Goal: Task Accomplishment & Management: Use online tool/utility

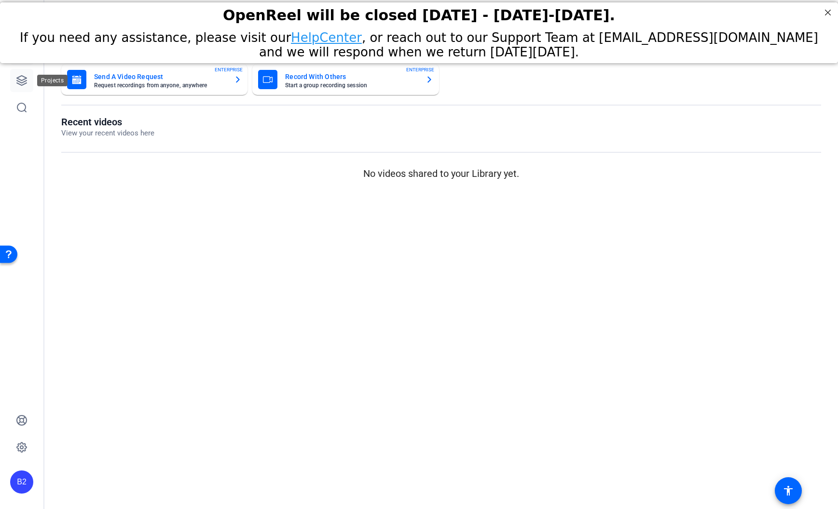
click at [27, 80] on icon at bounding box center [22, 81] width 12 height 12
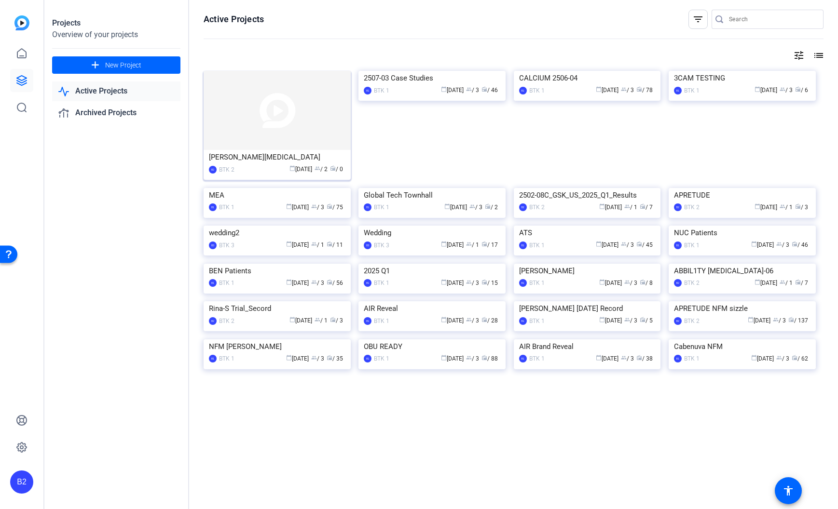
click at [302, 127] on img at bounding box center [277, 110] width 147 height 79
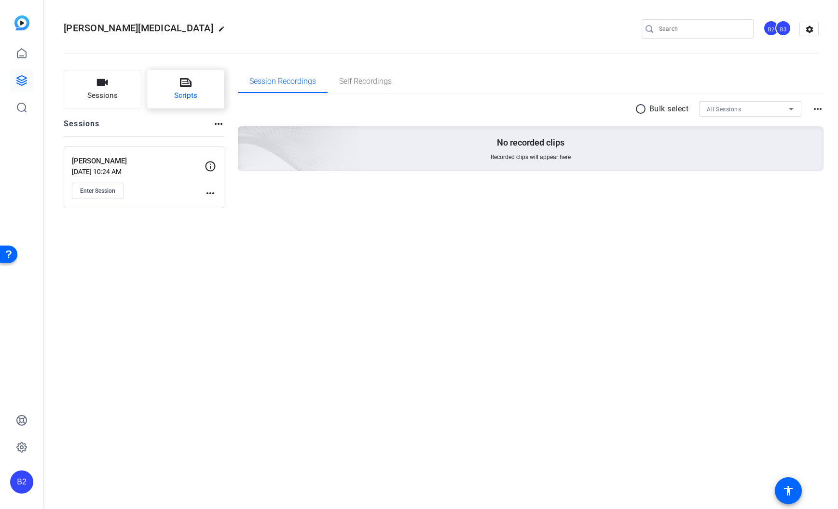
click at [197, 95] on button "Scripts" at bounding box center [186, 89] width 78 height 39
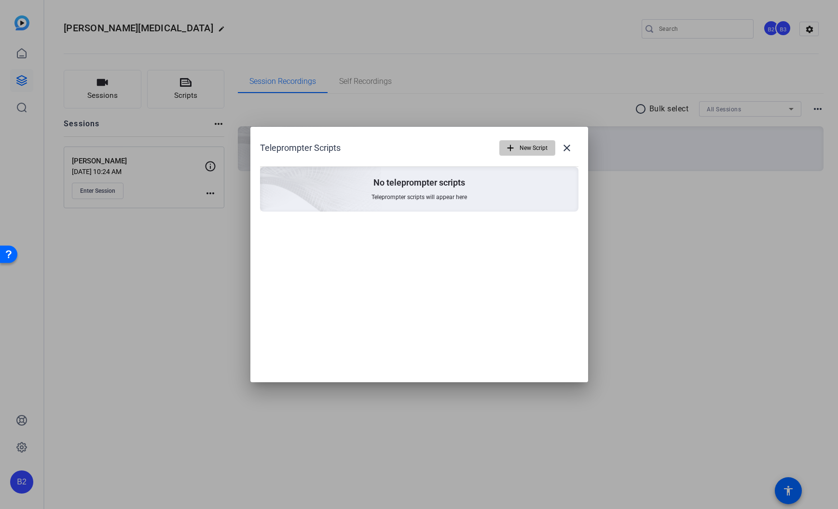
click at [535, 147] on span "New Script" at bounding box center [534, 148] width 28 height 18
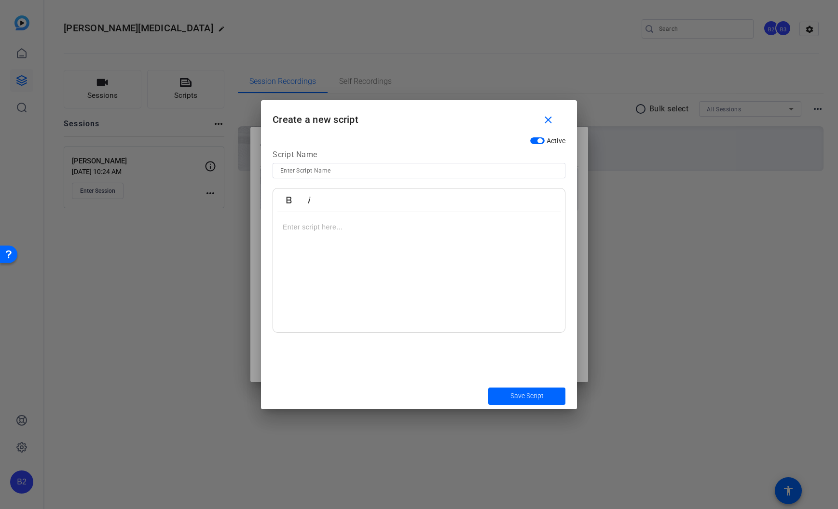
click at [310, 169] on input at bounding box center [418, 171] width 277 height 12
click at [351, 229] on p at bounding box center [419, 227] width 273 height 11
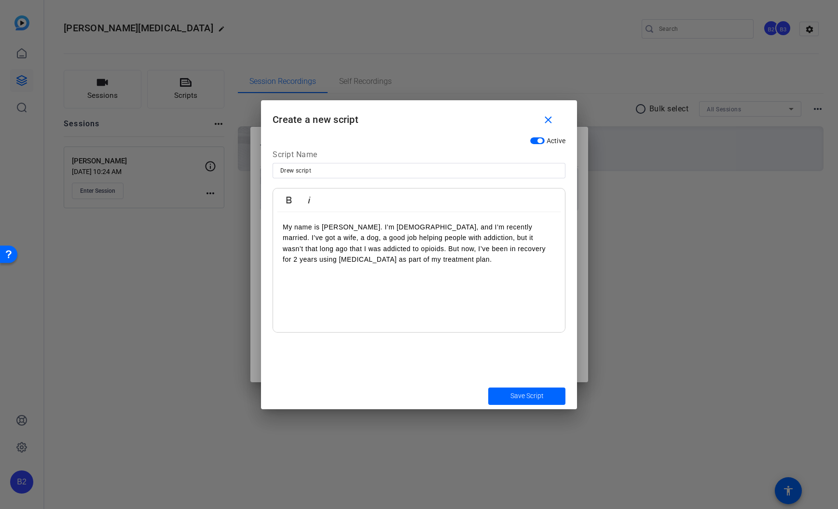
click at [284, 225] on p "My name is [PERSON_NAME]. I’m [DEMOGRAPHIC_DATA], and I’m recently married. I’v…" at bounding box center [419, 243] width 273 height 43
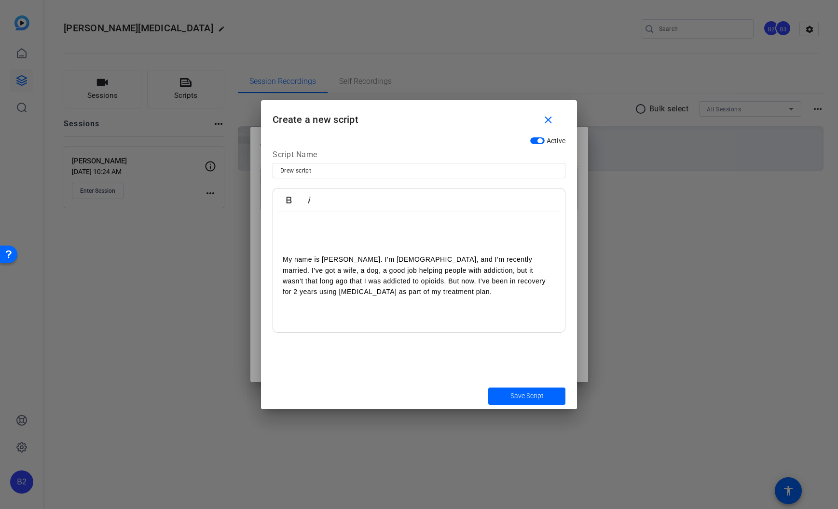
click at [441, 295] on p "My name is [PERSON_NAME]. I’m [DEMOGRAPHIC_DATA], and I’m recently married. I’v…" at bounding box center [419, 275] width 273 height 43
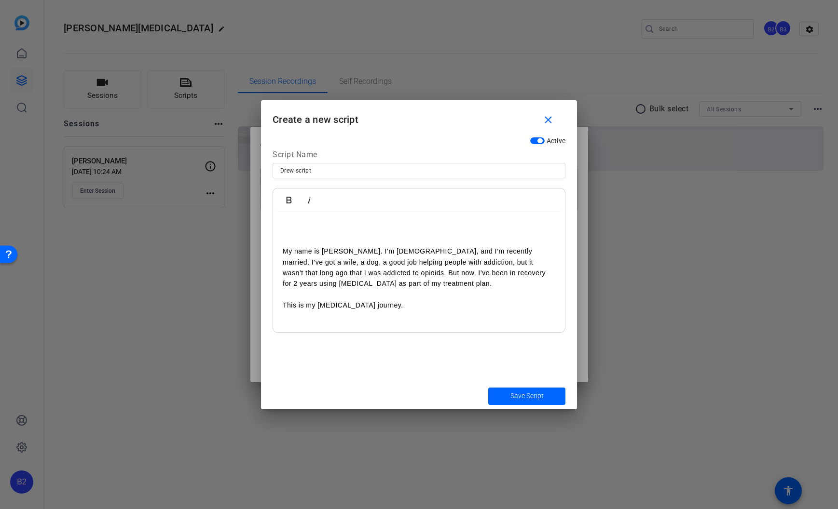
click at [323, 173] on input "Drew script" at bounding box center [418, 171] width 277 height 12
type input "[PERSON_NAME] script-1-2"
click at [417, 311] on p "This is my [MEDICAL_DATA] journey." at bounding box center [419, 316] width 273 height 32
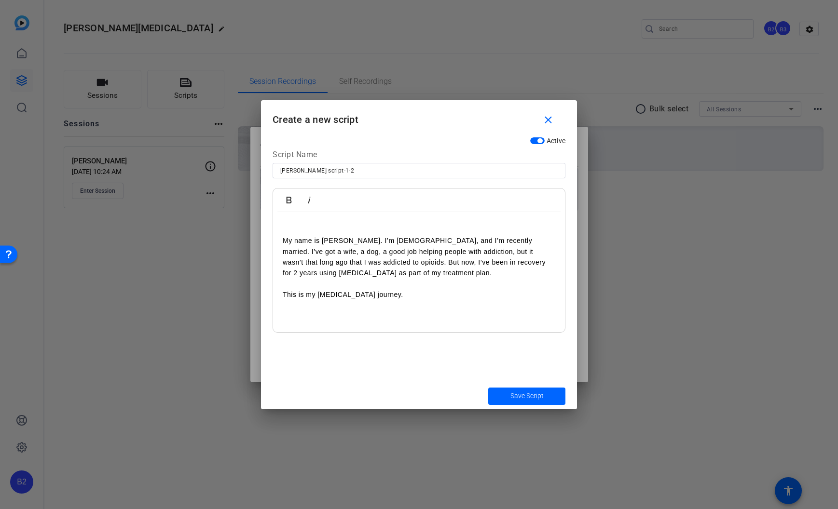
scroll to position [30, 0]
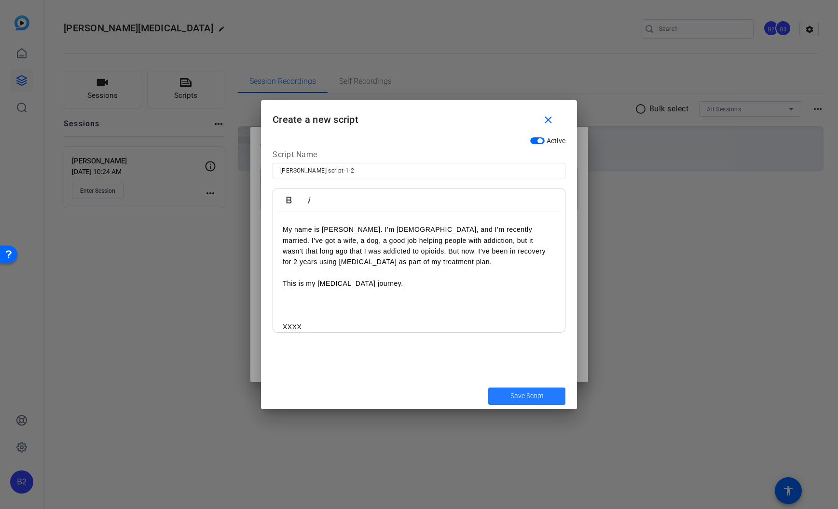
click at [518, 392] on span "Save Script" at bounding box center [526, 396] width 33 height 10
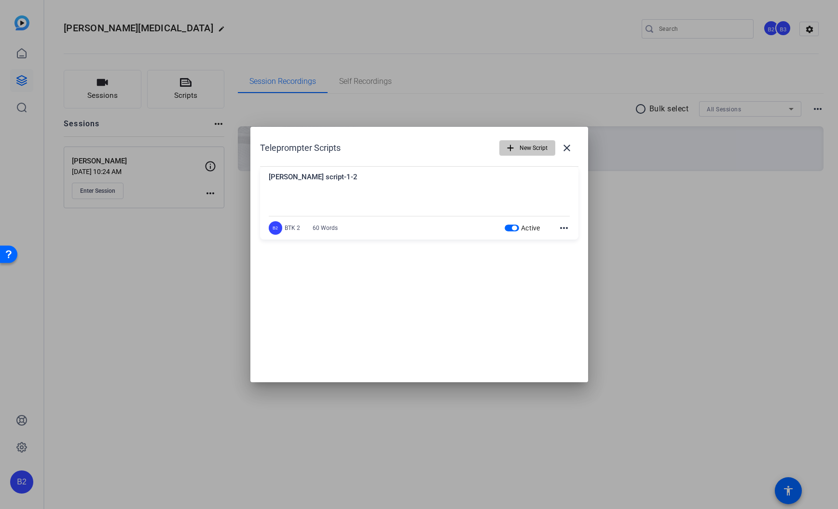
click at [526, 146] on span "New Script" at bounding box center [534, 148] width 28 height 18
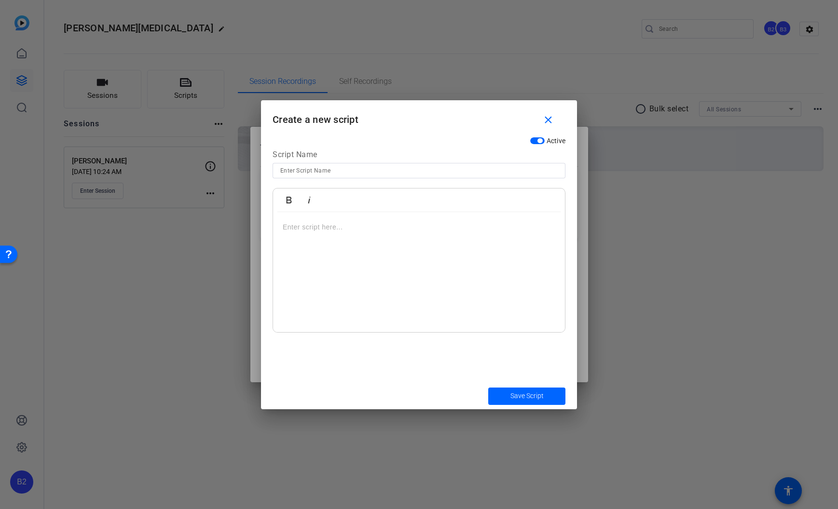
click at [316, 233] on p at bounding box center [419, 227] width 273 height 11
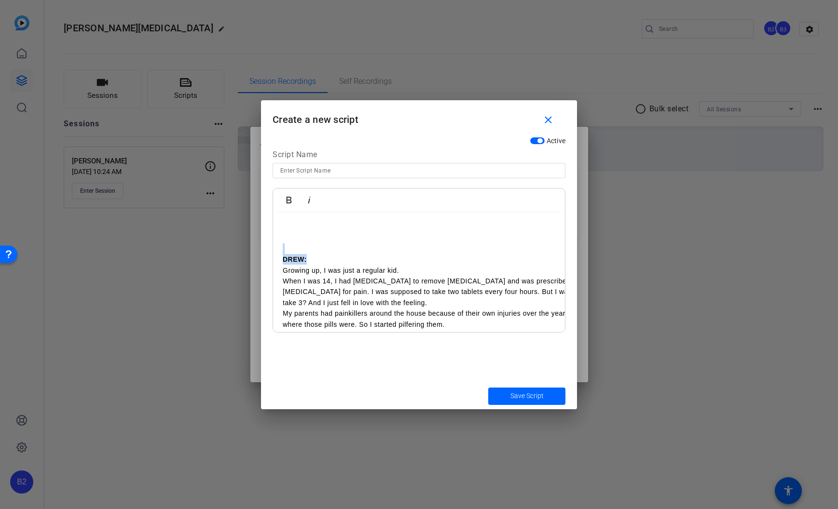
drag, startPoint x: 329, startPoint y: 258, endPoint x: 257, endPoint y: 251, distance: 71.7
click at [257, 251] on div "Teleprompter Scripts add New Script close [PERSON_NAME] script-1-2 My name is […" at bounding box center [419, 254] width 838 height 509
click at [362, 304] on p "When I was 14, I had [MEDICAL_DATA] to remove [MEDICAL_DATA] and was prescribed…" at bounding box center [454, 292] width 342 height 32
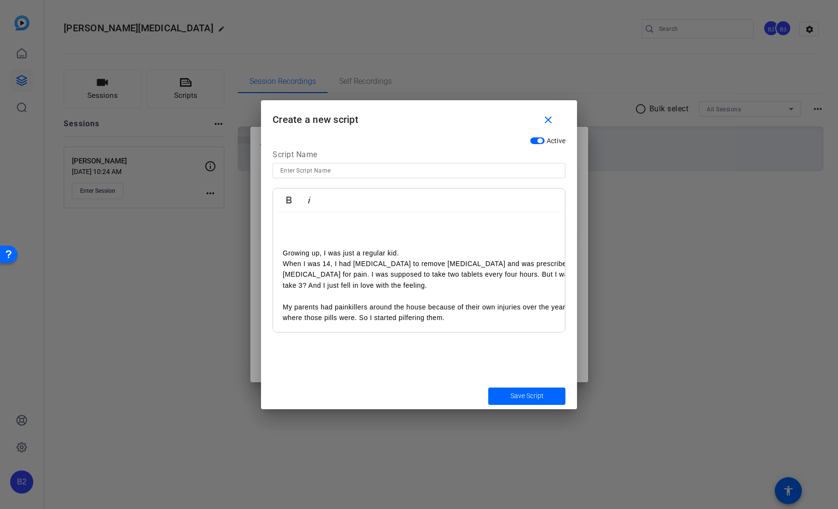
click at [416, 251] on p "Growing up, I was just a regular kid." at bounding box center [454, 253] width 342 height 11
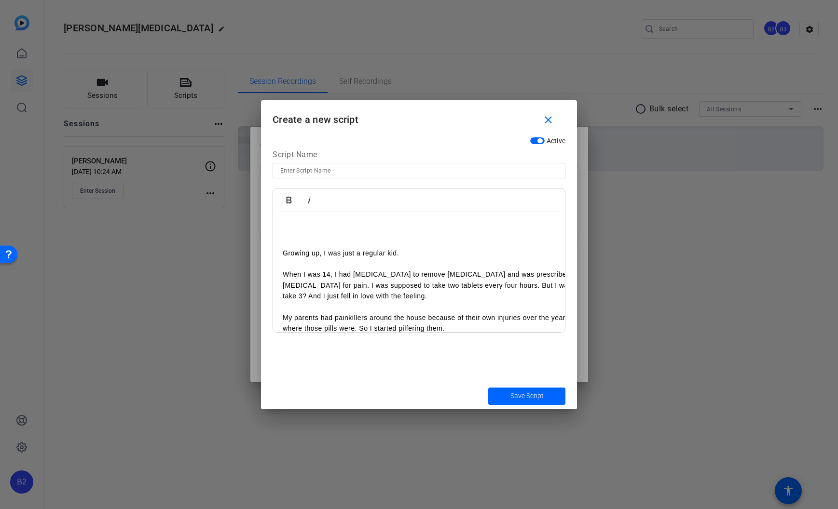
scroll to position [28, 0]
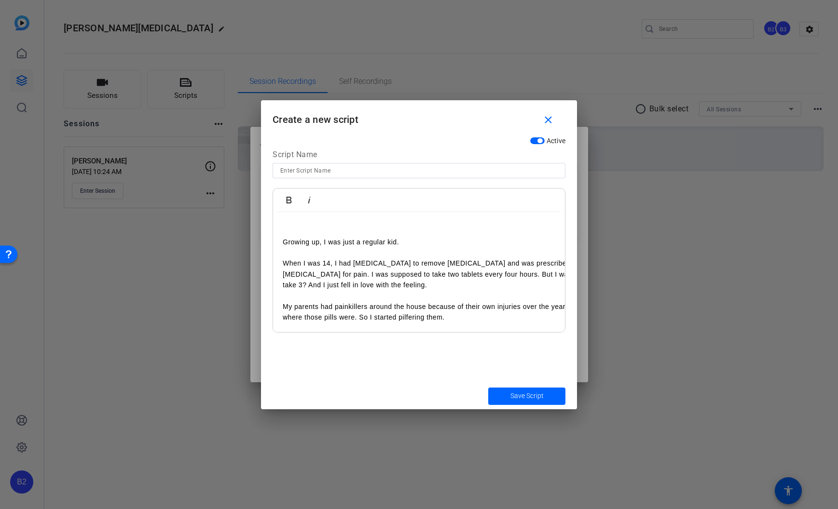
click at [455, 318] on p "My parents had painkillers around the house because of their own injuries over …" at bounding box center [454, 313] width 342 height 22
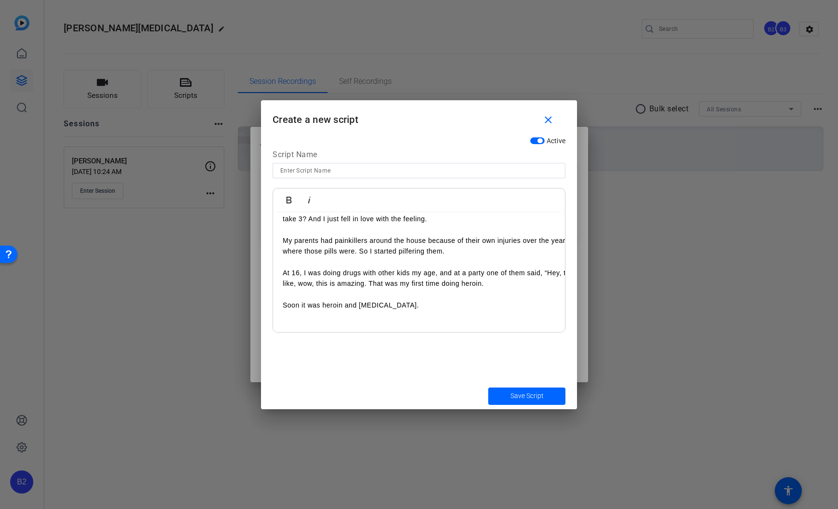
scroll to position [105, 0]
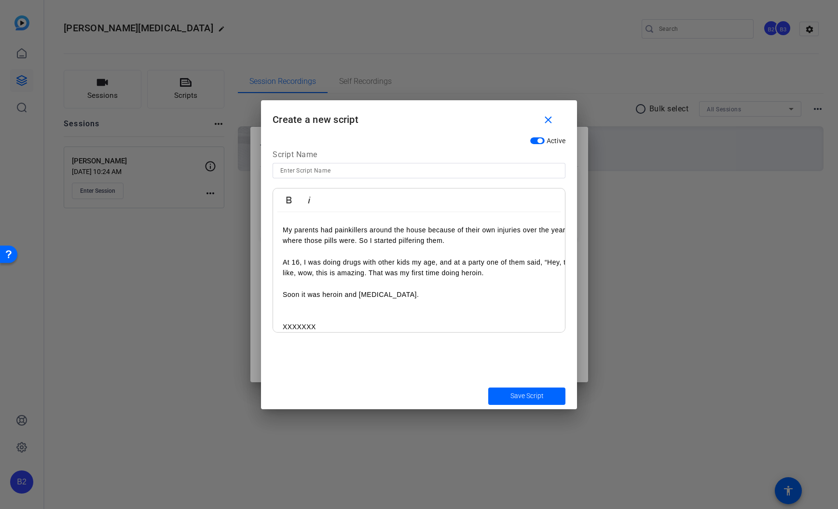
click at [338, 171] on input at bounding box center [418, 171] width 277 height 12
type input "04-07"
click at [549, 398] on span "submit" at bounding box center [526, 396] width 77 height 23
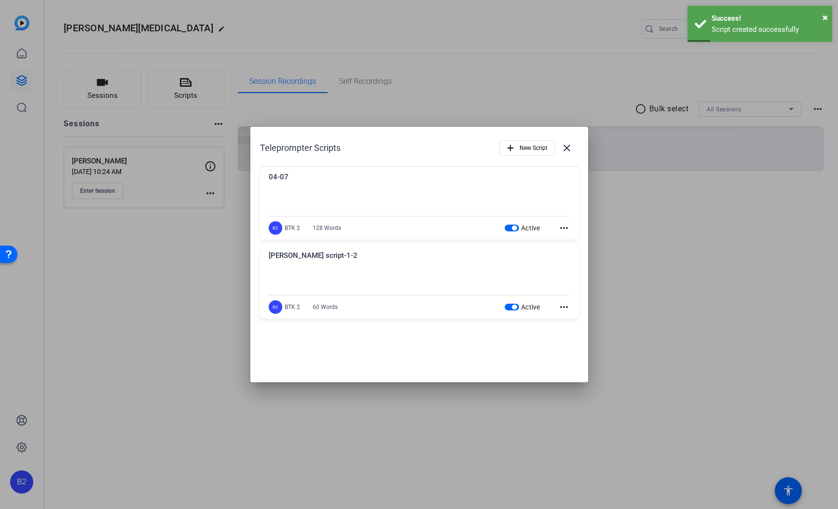
click at [279, 178] on div "04-07" at bounding box center [419, 180] width 301 height 16
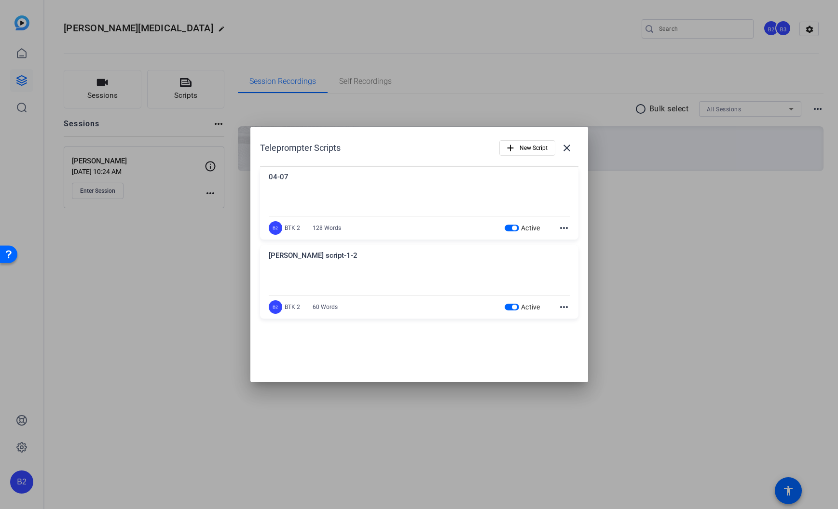
click at [564, 227] on mat-icon "more_horiz" at bounding box center [564, 228] width 12 height 12
click at [567, 239] on span "Edit" at bounding box center [585, 243] width 39 height 12
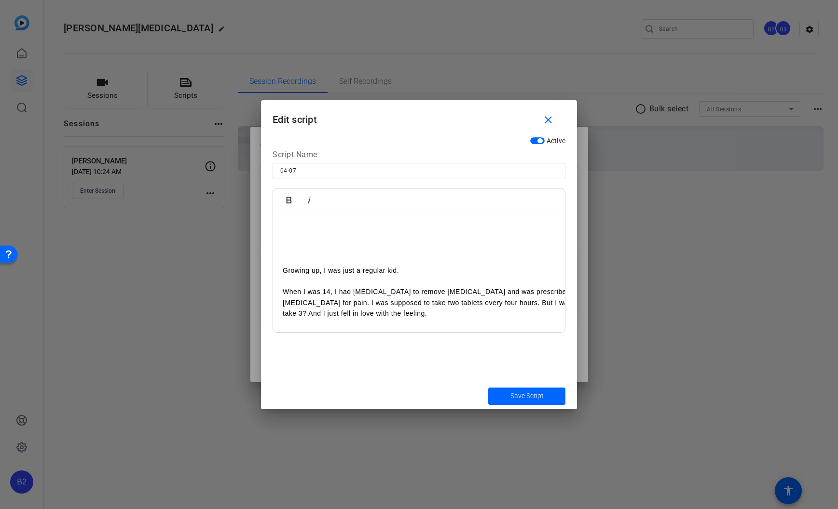
drag, startPoint x: 281, startPoint y: 171, endPoint x: 299, endPoint y: 185, distance: 22.8
click at [281, 171] on input "04-07" at bounding box center [418, 171] width 277 height 12
type input "Drew Script - 04-07"
click at [360, 251] on div "Growing up, I was just a regular kid. When I was 14, I had [MEDICAL_DATA] to re…" at bounding box center [419, 329] width 292 height 235
click at [351, 222] on p at bounding box center [419, 227] width 273 height 11
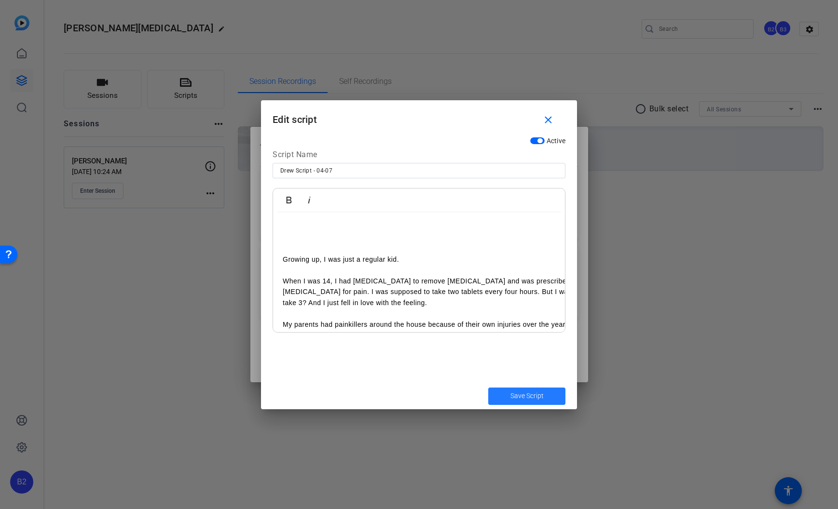
click at [542, 397] on span "Save Script" at bounding box center [526, 396] width 33 height 10
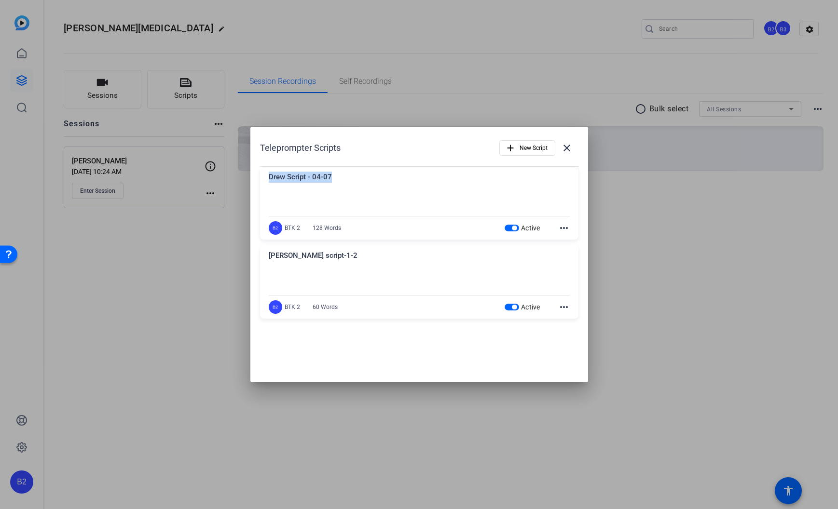
drag, startPoint x: 331, startPoint y: 177, endPoint x: 266, endPoint y: 178, distance: 64.7
click at [266, 178] on div "Drew Script - 04-07 Growing up, I was just a regular kid. When I was 14, I had …" at bounding box center [419, 203] width 318 height 73
copy div "Drew Script - 04-07"
click at [527, 151] on span "New Script" at bounding box center [534, 148] width 28 height 18
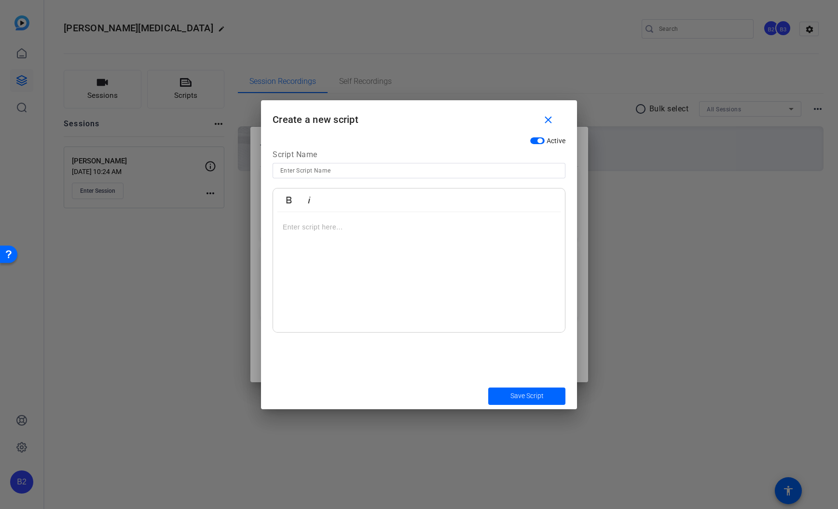
click at [367, 173] on input at bounding box center [418, 171] width 277 height 12
paste input "Drew Script - 04-07"
click at [323, 171] on input "Drew Script - 04-07" at bounding box center [418, 171] width 277 height 12
type input "Drew Script - 08-07"
click at [310, 228] on p at bounding box center [419, 227] width 273 height 11
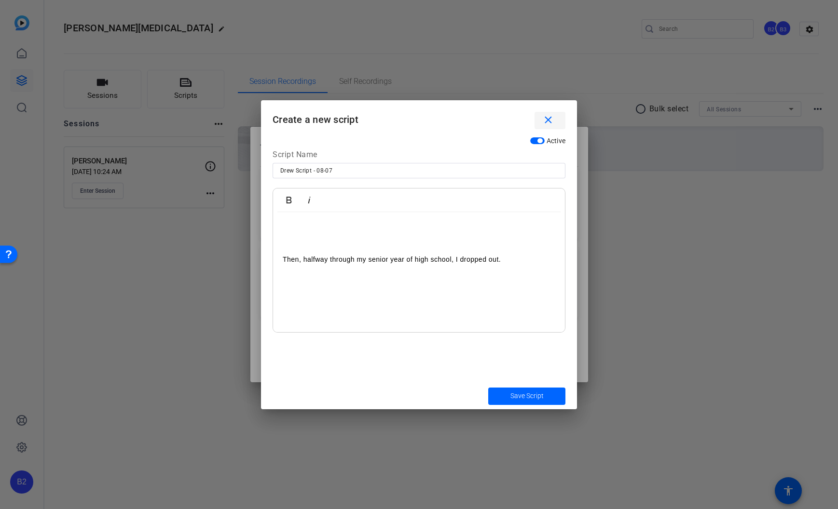
click at [548, 121] on mat-icon "close" at bounding box center [548, 120] width 12 height 12
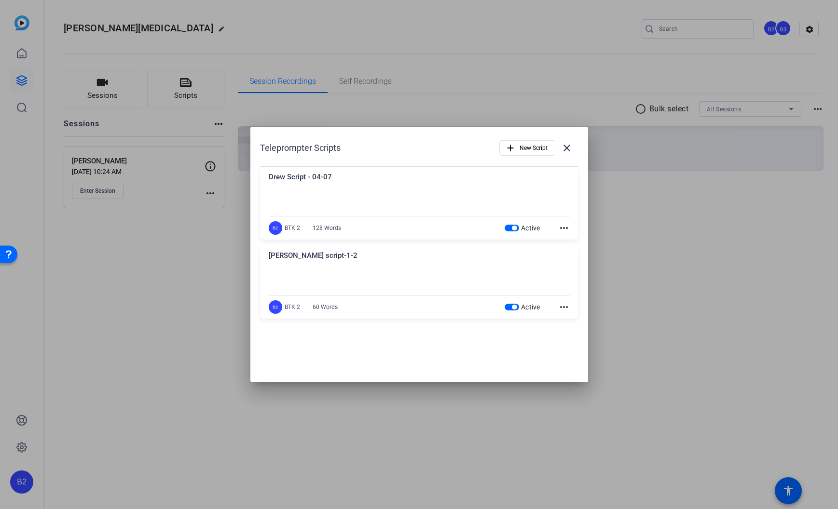
click at [566, 227] on mat-icon "more_horiz" at bounding box center [564, 228] width 12 height 12
click at [575, 238] on span "Edit" at bounding box center [585, 243] width 39 height 12
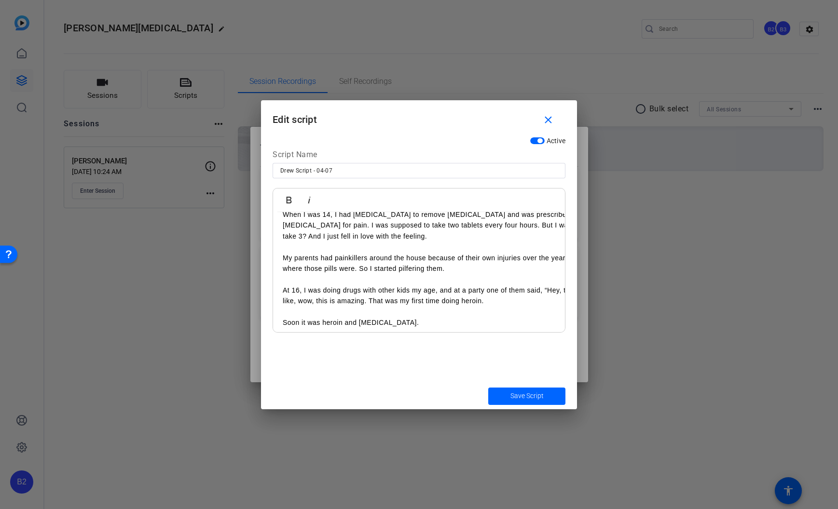
scroll to position [104, 0]
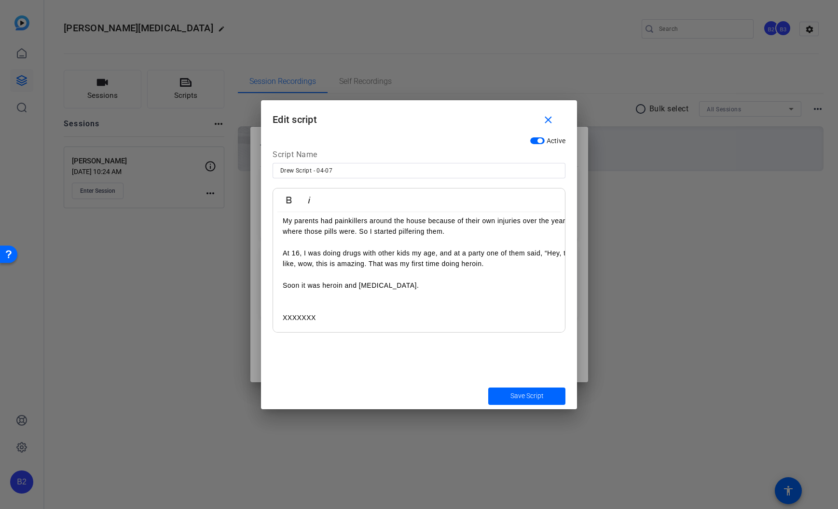
click at [420, 285] on p "Soon it was heroin and [MEDICAL_DATA]." at bounding box center [454, 285] width 342 height 11
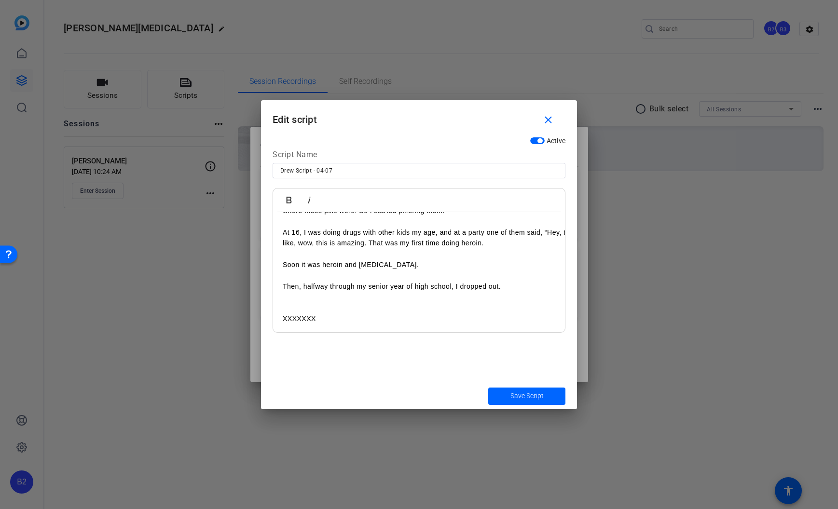
scroll to position [125, 0]
click at [524, 396] on span "Save Script" at bounding box center [526, 396] width 33 height 10
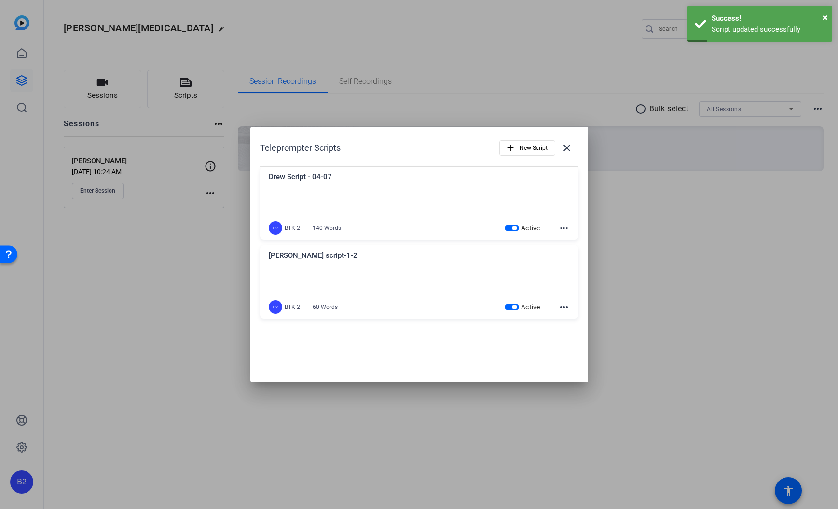
click at [563, 227] on mat-icon "more_horiz" at bounding box center [564, 228] width 12 height 12
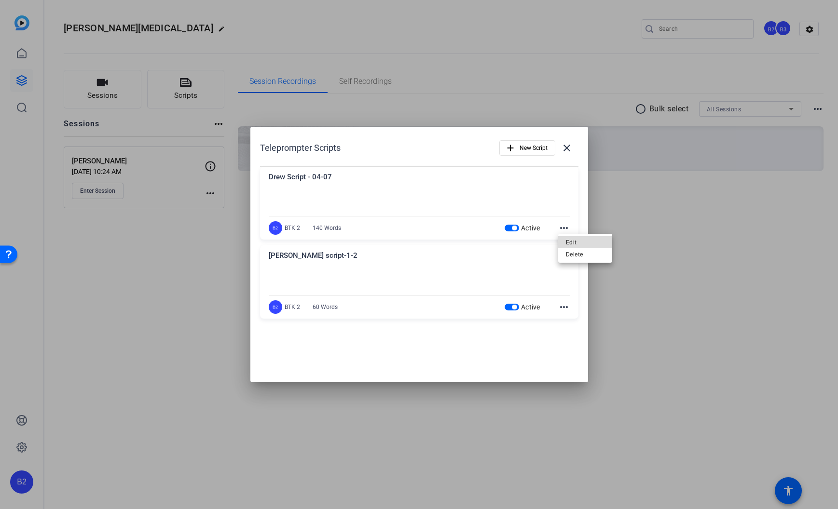
click at [567, 243] on span "Edit" at bounding box center [585, 243] width 39 height 12
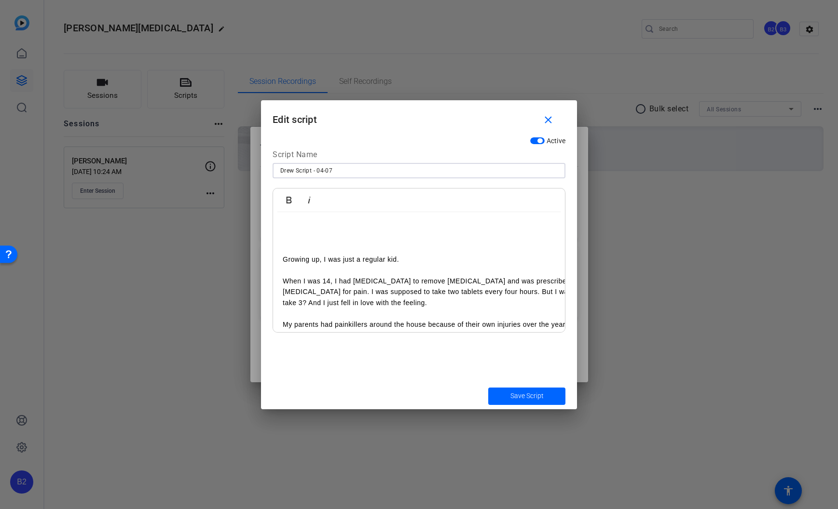
click at [337, 170] on input "Drew Script - 04-07" at bounding box center [418, 171] width 277 height 12
type input "Drew Script - 04-08"
click at [527, 398] on span "Save Script" at bounding box center [526, 396] width 33 height 10
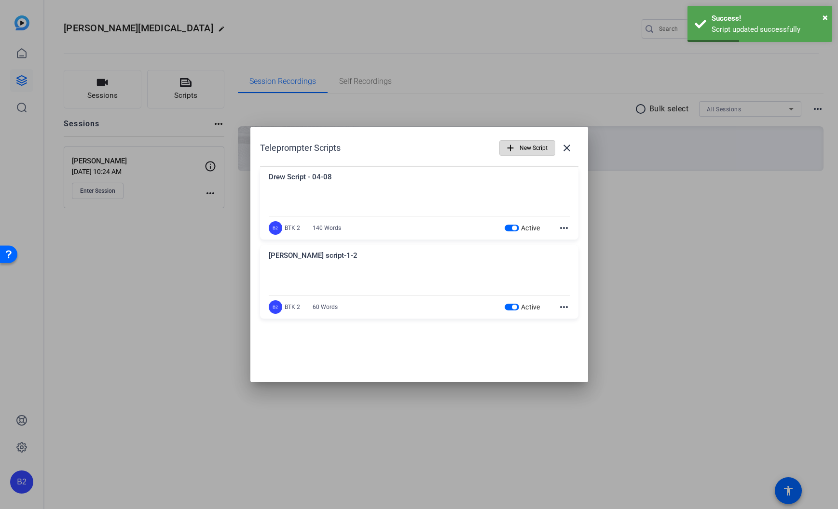
click at [537, 149] on span "New Script" at bounding box center [534, 148] width 28 height 18
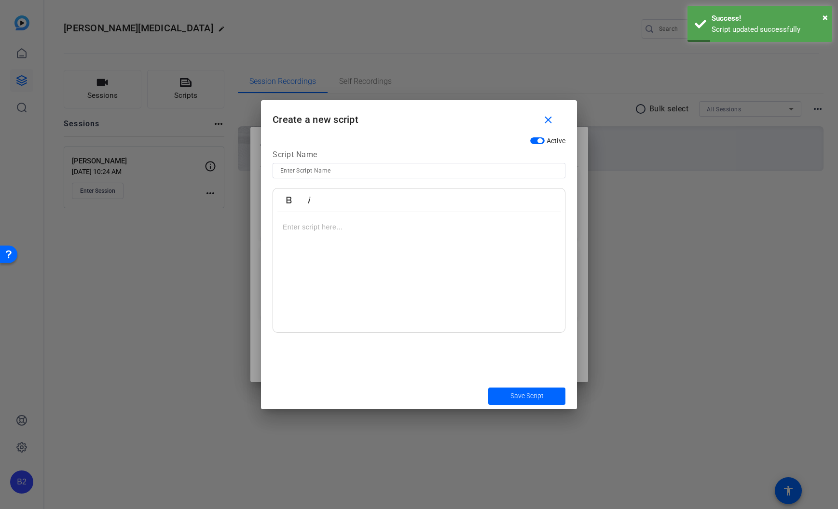
click at [411, 173] on input at bounding box center [418, 171] width 277 height 12
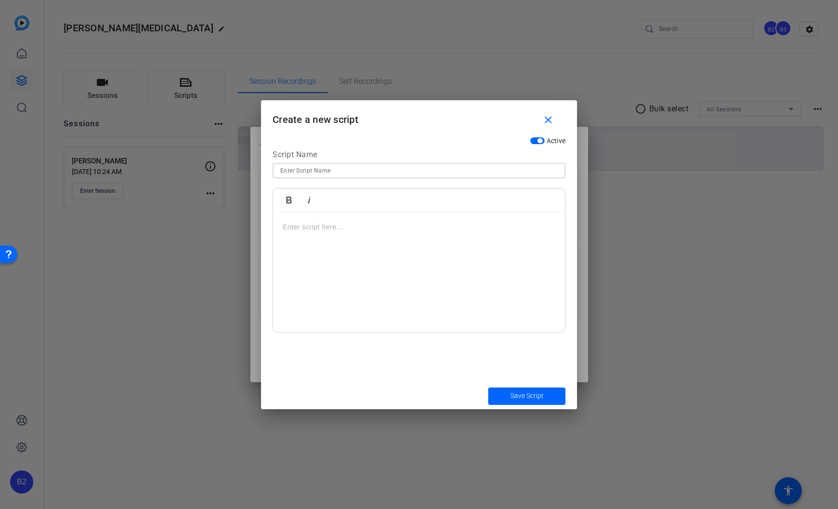
paste input "Then, halfway through my senior year of high school, I dropped out."
type input "Then, halfway through my senior year of high school, I dropped out."
click at [348, 234] on div at bounding box center [419, 272] width 292 height 121
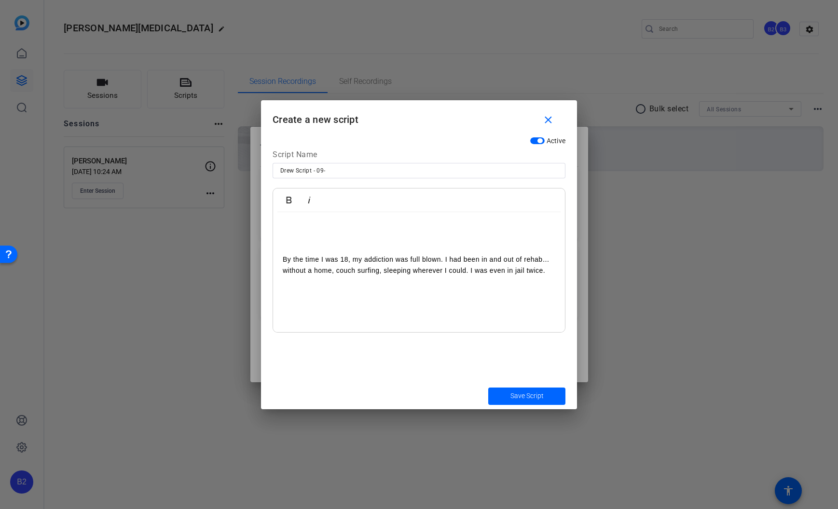
click at [444, 259] on p "By the time I was 18, my addiction was full blown. I had been in and out of reh…" at bounding box center [419, 265] width 273 height 22
click at [384, 283] on p "I had been in and out of rehab… without a home, couch surfing, sleeping whereve…" at bounding box center [419, 276] width 273 height 22
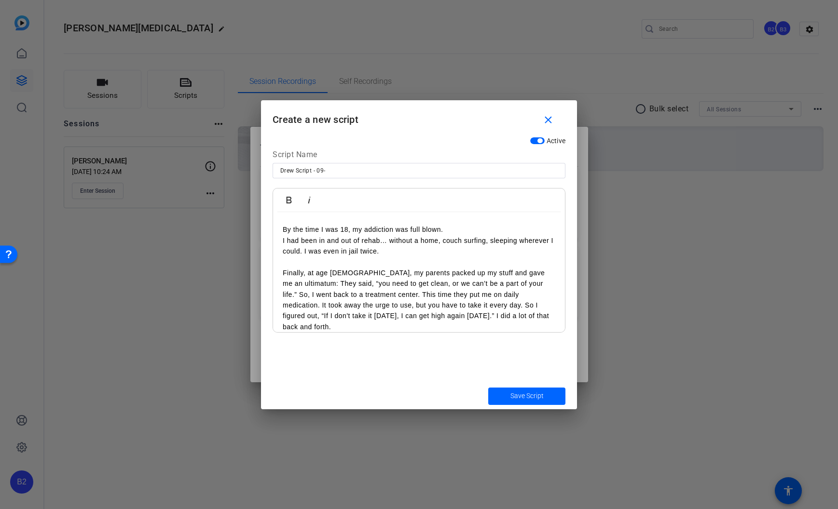
scroll to position [41, 0]
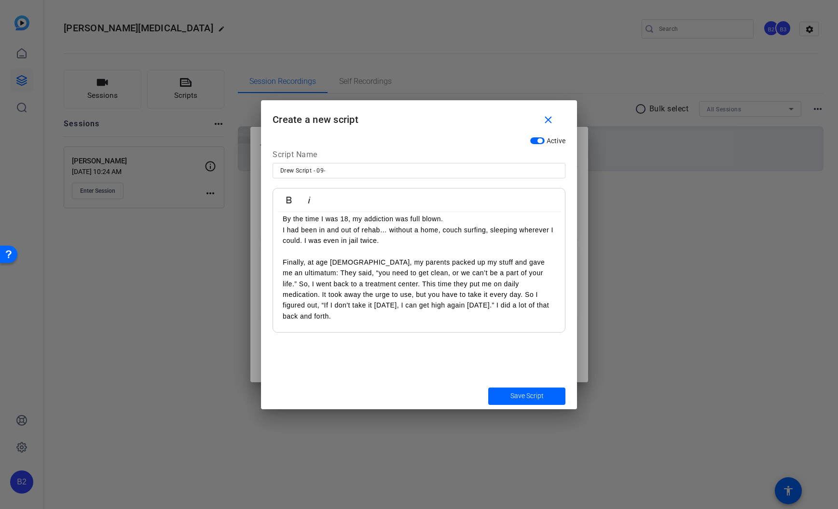
click at [532, 261] on p "Finally, at age [DEMOGRAPHIC_DATA], my parents packed up my stuff and gave me a…" at bounding box center [419, 289] width 273 height 65
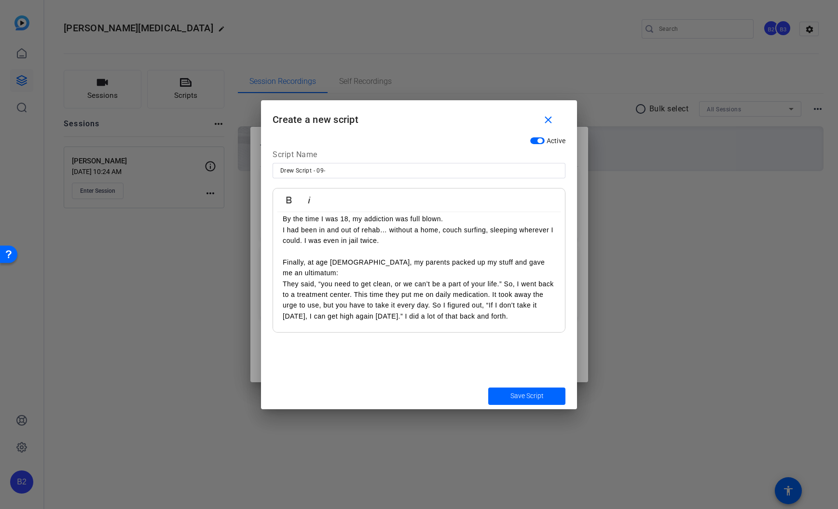
scroll to position [35, 0]
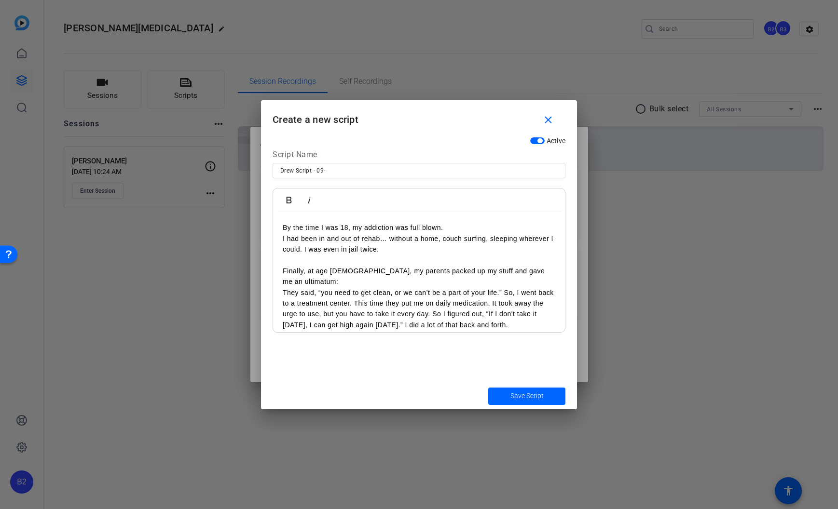
drag, startPoint x: 505, startPoint y: 279, endPoint x: 514, endPoint y: 300, distance: 22.5
click at [505, 288] on p "They said, “you need to get clean, or we can’t be a part of your life.” So, I w…" at bounding box center [419, 309] width 273 height 43
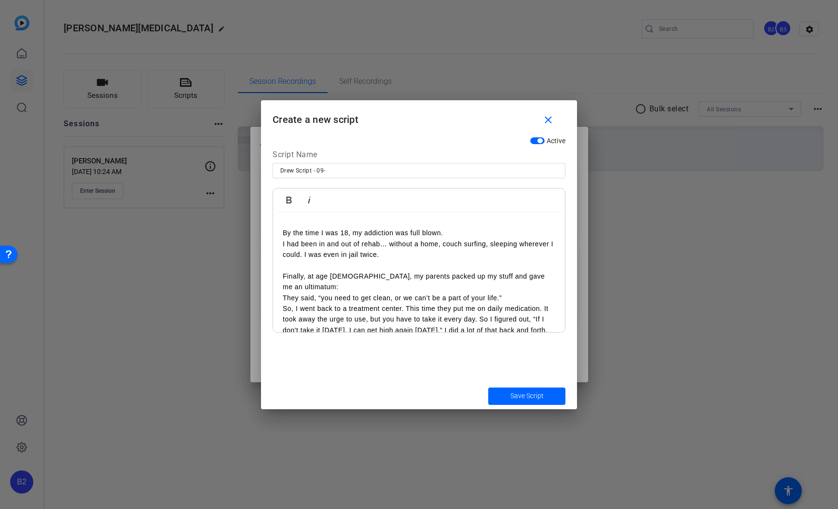
scroll to position [61, 0]
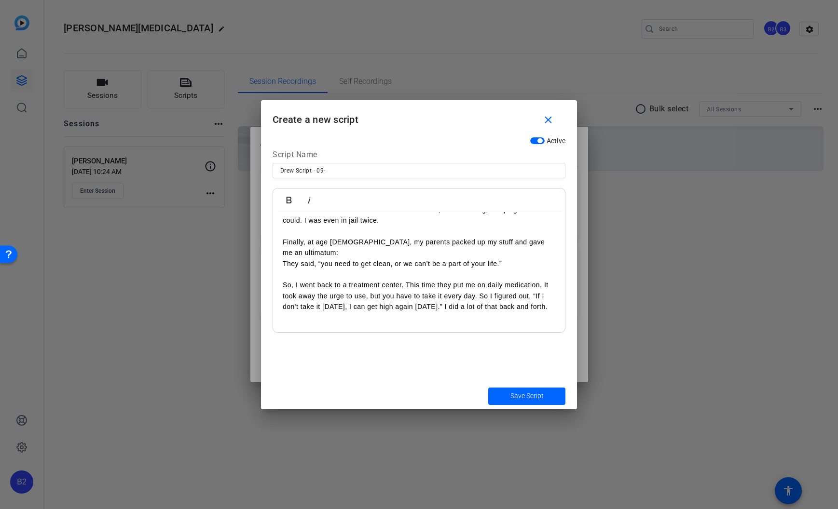
click at [551, 300] on p "So, I went back to a treatment center. This time they put me on daily medicatio…" at bounding box center [419, 296] width 273 height 32
click at [350, 171] on input "Drew Script - 09-" at bounding box center [418, 171] width 277 height 12
type input "Drew Script - 09-11"
click at [461, 323] on p "I wanted to get clean, but I couldn’t help myself." at bounding box center [419, 328] width 273 height 11
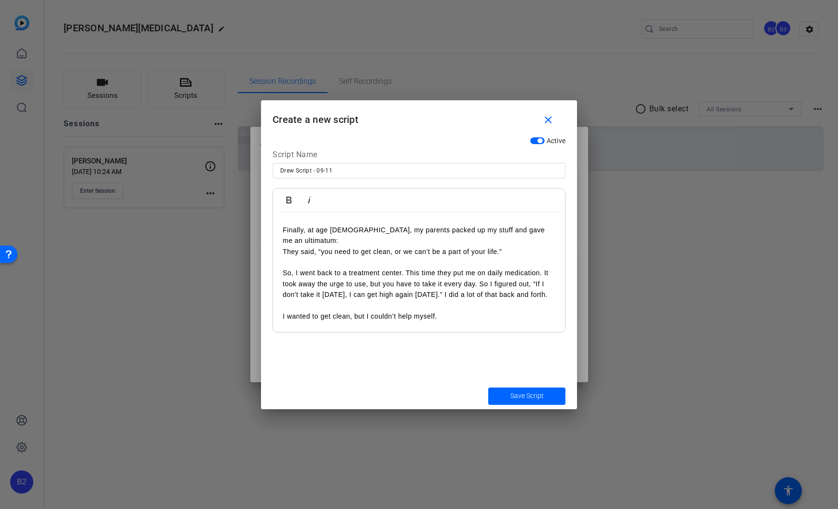
scroll to position [84, 0]
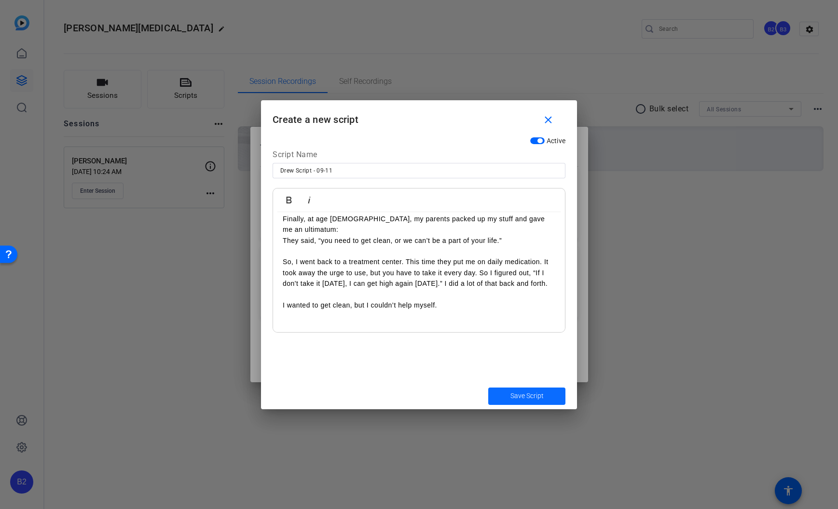
click at [536, 396] on span "Save Script" at bounding box center [526, 396] width 33 height 10
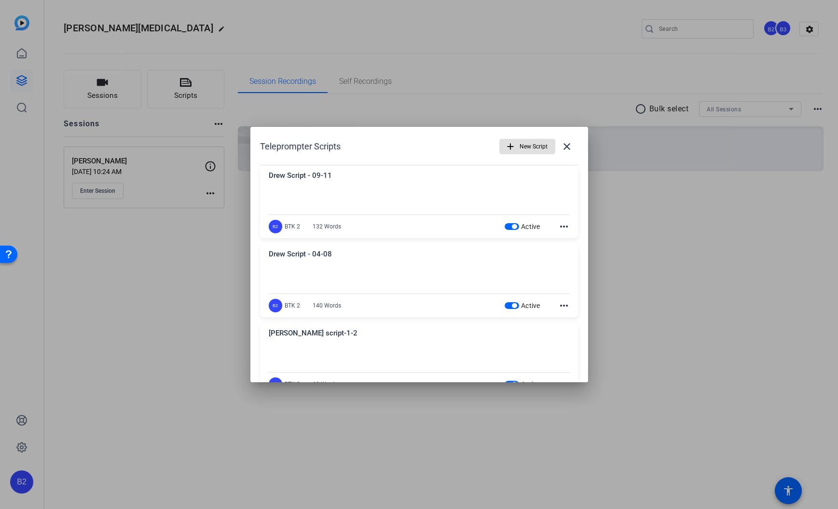
scroll to position [0, 0]
click at [532, 147] on span "New Script" at bounding box center [534, 148] width 28 height 18
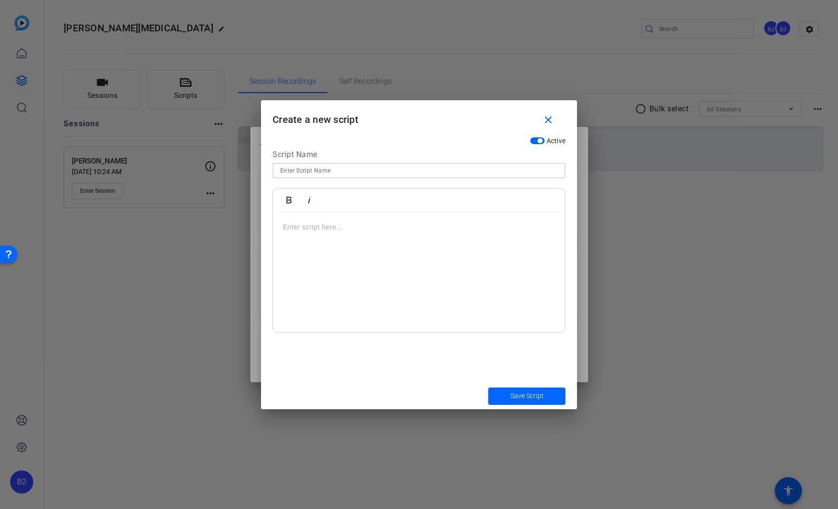
click at [429, 174] on input at bounding box center [418, 171] width 277 height 12
paste input "I wanted to get clean, but I couldn’t help myself."
type input "I wanted to get clean, but I couldn’t help myself."
type input "Drew Script -"
click at [352, 227] on p at bounding box center [419, 227] width 273 height 11
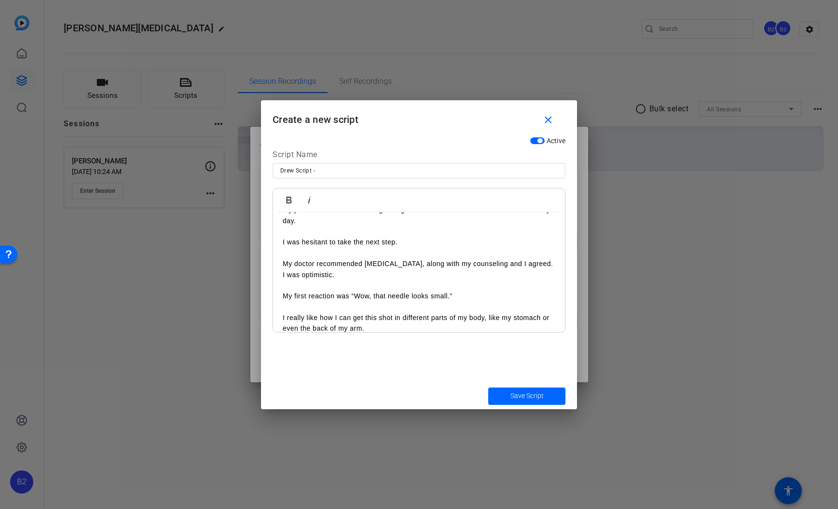
scroll to position [73, 0]
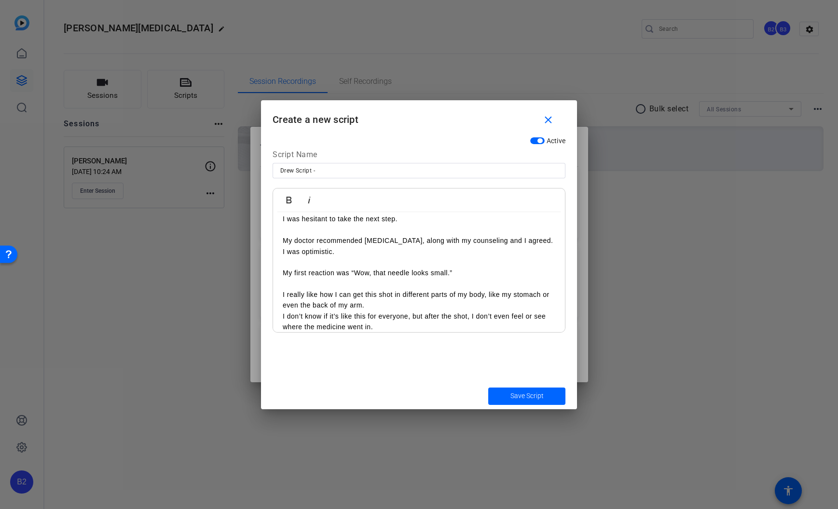
click at [387, 305] on p "I really like how I can get this shot in different parts of my body, like my st…" at bounding box center [419, 300] width 273 height 22
click at [469, 316] on p "I really like how I can get this shot in different parts of my body, like my st…" at bounding box center [419, 305] width 273 height 32
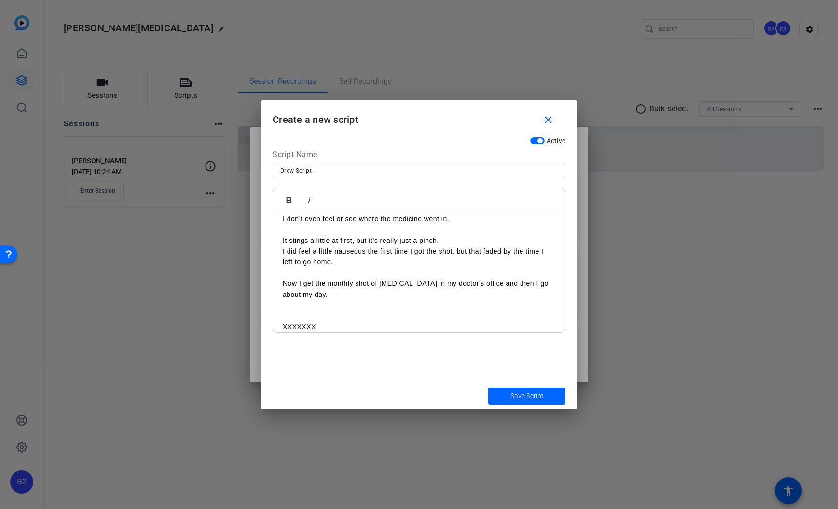
scroll to position [0, 0]
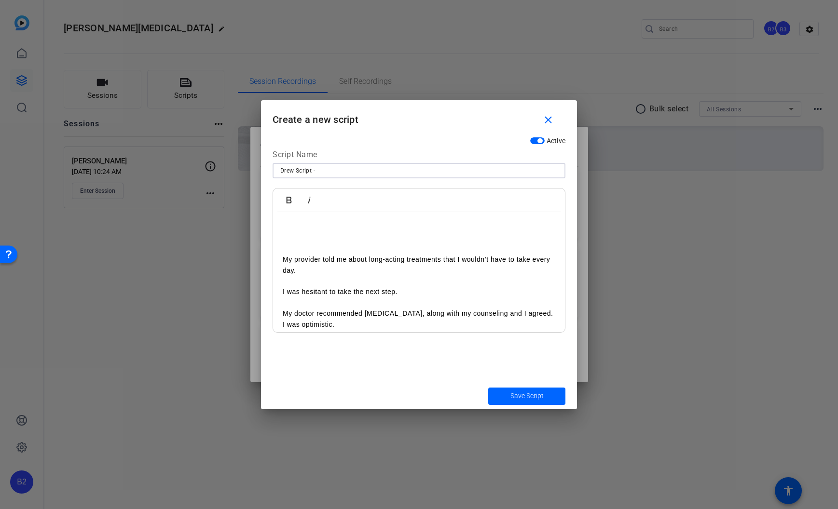
click at [348, 173] on input "Drew Script -" at bounding box center [418, 171] width 277 height 12
drag, startPoint x: 318, startPoint y: 169, endPoint x: 432, endPoint y: 209, distance: 121.0
click at [318, 169] on input "Drew Script - 18" at bounding box center [418, 171] width 277 height 12
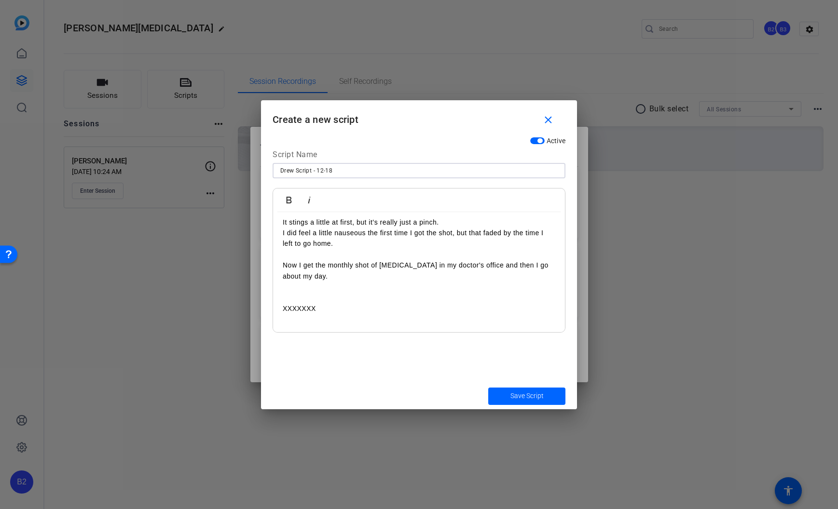
scroll to position [201, 0]
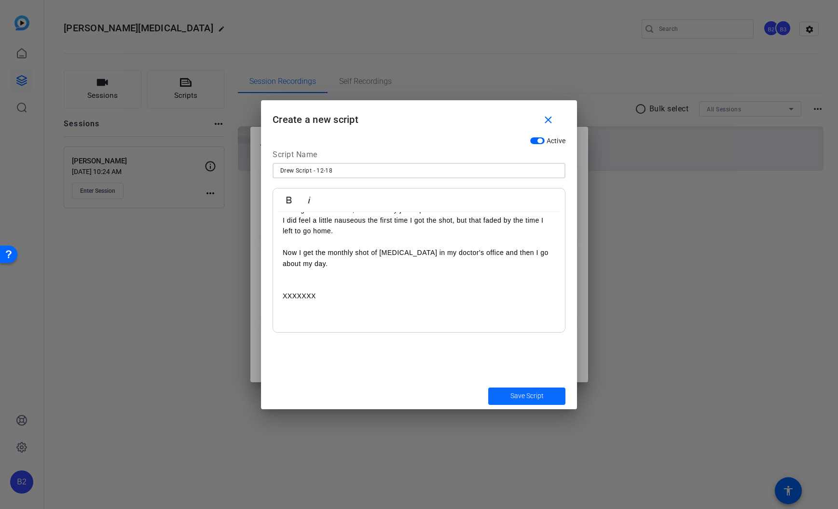
type input "Drew Script - 12-18"
click at [524, 395] on span "Save Script" at bounding box center [526, 396] width 33 height 10
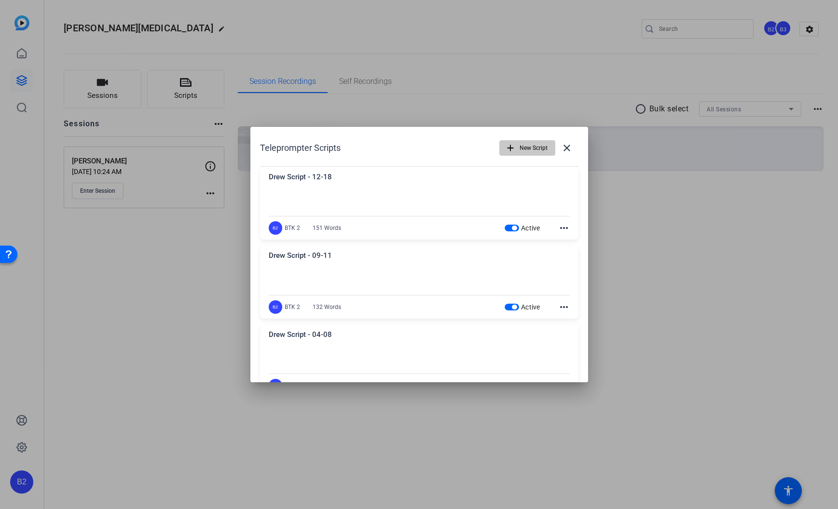
click at [539, 151] on span "New Script" at bounding box center [534, 148] width 28 height 18
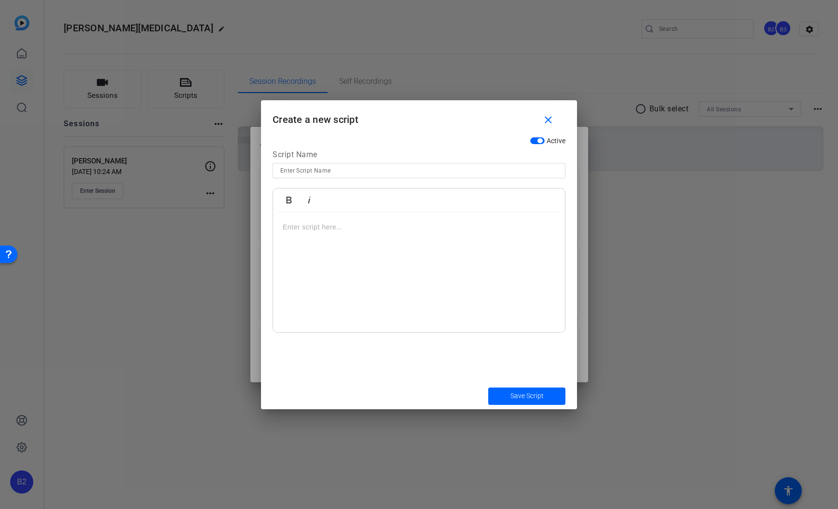
click at [384, 170] on input at bounding box center [418, 171] width 277 height 12
drag, startPoint x: 322, startPoint y: 170, endPoint x: 218, endPoint y: 159, distance: 105.3
click at [218, 159] on div "Teleprompter Scripts add New Script close Drew Script - 12-18 My provider told …" at bounding box center [419, 254] width 838 height 509
type input "DREW SCRIPT - 23-29"
click at [303, 225] on p at bounding box center [419, 227] width 273 height 11
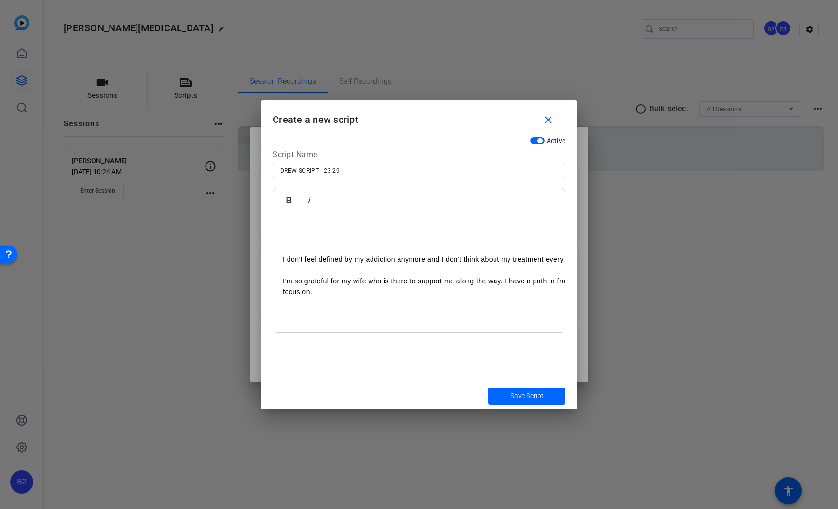
scroll to position [0, 11]
click at [538, 257] on p "I don't feel defined by my addiction anymore and I don't think about my treatme…" at bounding box center [443, 259] width 342 height 11
drag, startPoint x: 280, startPoint y: 282, endPoint x: 344, endPoint y: 296, distance: 65.6
click at [280, 282] on div "I don't feel defined by my addiction anymore and I don't think about my treatme…" at bounding box center [419, 272] width 292 height 121
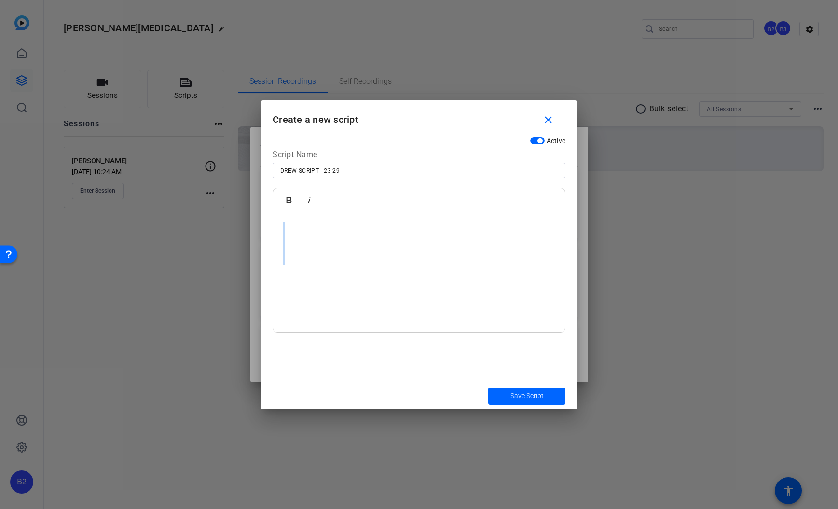
drag, startPoint x: 298, startPoint y: 221, endPoint x: 302, endPoint y: 320, distance: 99.5
click at [302, 320] on div at bounding box center [419, 272] width 292 height 121
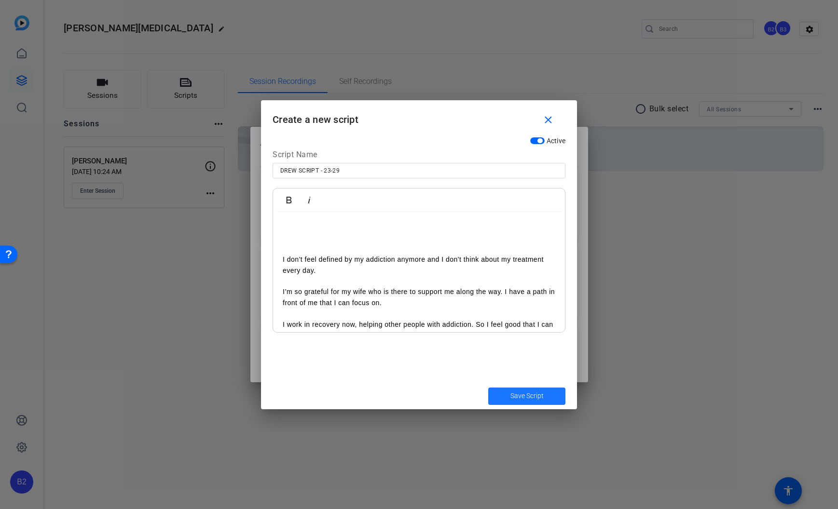
click at [539, 397] on span "Save Script" at bounding box center [526, 396] width 33 height 10
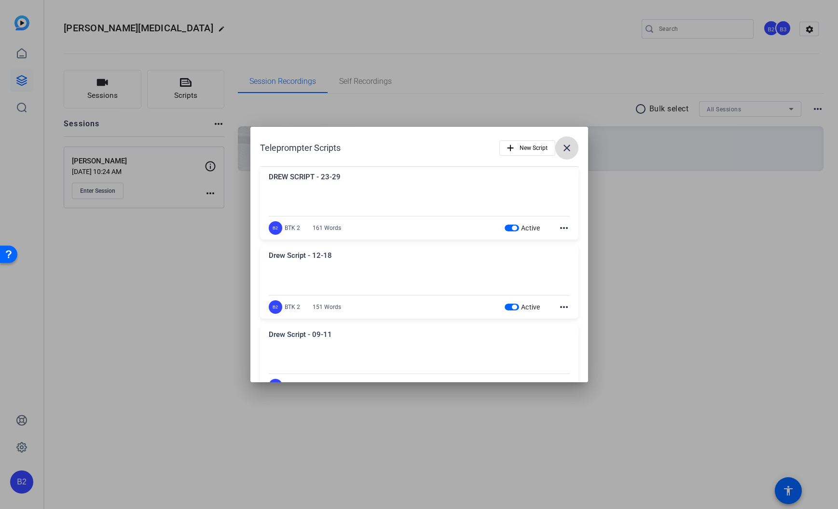
click at [566, 149] on mat-icon "close" at bounding box center [567, 148] width 12 height 12
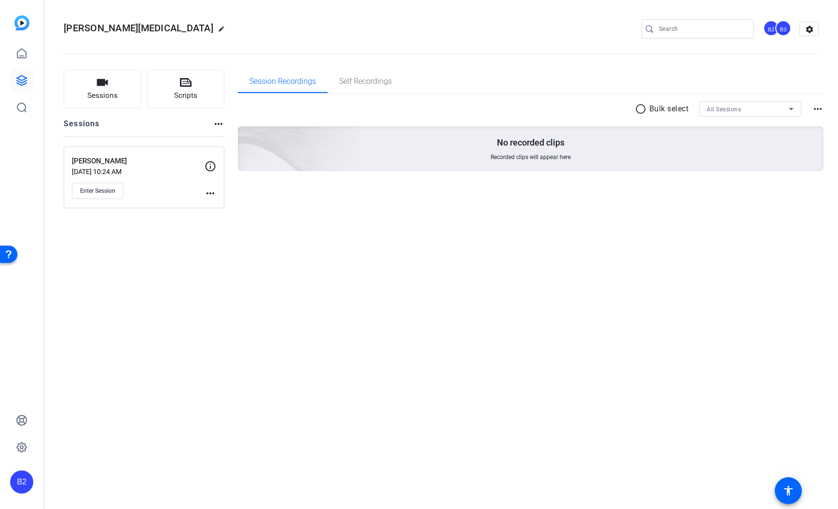
click at [374, 53] on openreel-divider-bar at bounding box center [441, 50] width 755 height 29
